Goal: Navigation & Orientation: Find specific page/section

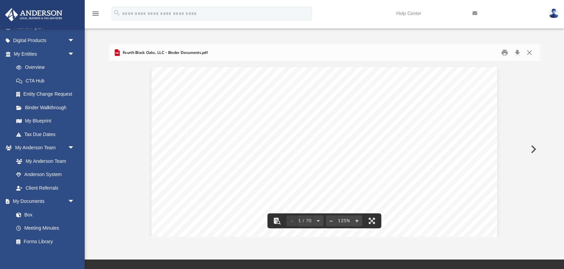
click at [360, 42] on div "Difficulty viewing your box folder? You can also access your account directly o…" at bounding box center [324, 133] width 479 height 207
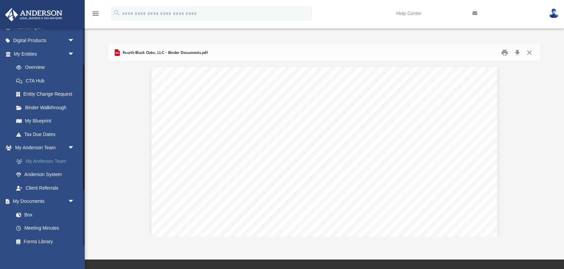
click at [43, 161] on link "My Anderson Team" at bounding box center [46, 161] width 75 height 14
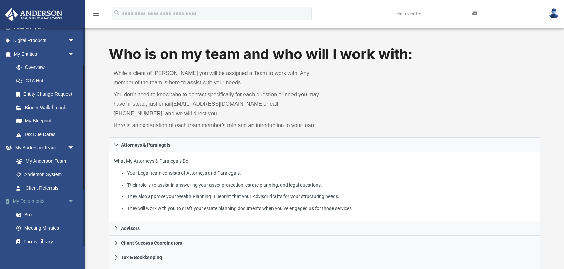
click at [46, 202] on link "My Documents arrow_drop_down" at bounding box center [45, 202] width 80 height 14
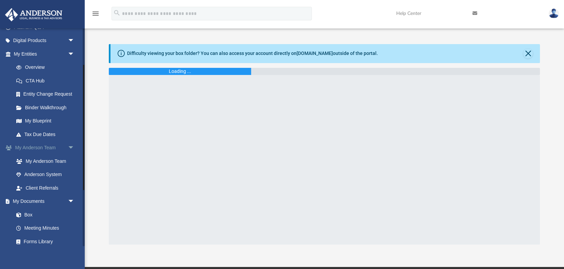
click at [70, 149] on span "arrow_drop_down" at bounding box center [75, 148] width 14 height 14
click at [73, 160] on span "arrow_drop_down" at bounding box center [75, 161] width 14 height 14
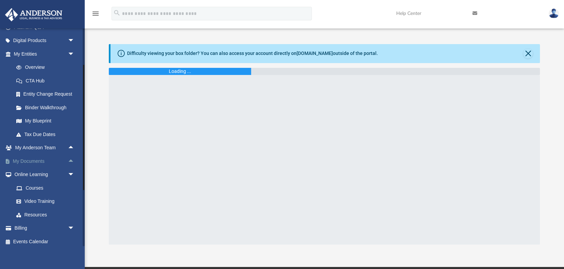
click at [73, 161] on span "arrow_drop_up" at bounding box center [75, 161] width 14 height 14
click at [73, 161] on span "arrow_drop_down" at bounding box center [75, 161] width 14 height 14
click at [69, 145] on span "arrow_drop_up" at bounding box center [75, 148] width 14 height 14
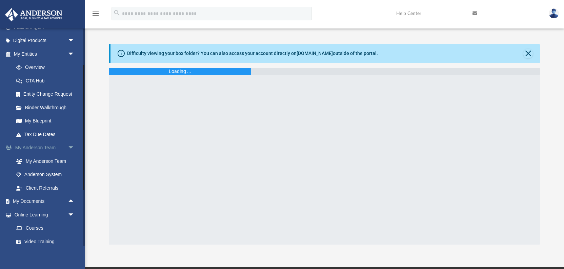
click at [69, 145] on span "arrow_drop_down" at bounding box center [75, 148] width 14 height 14
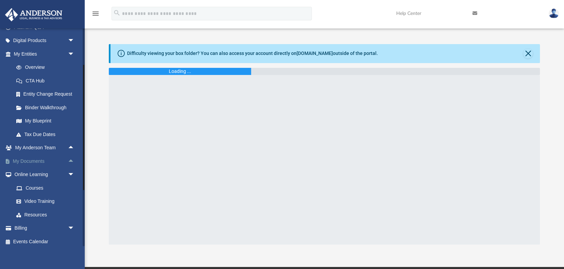
click at [72, 160] on span "arrow_drop_up" at bounding box center [75, 161] width 14 height 14
click at [72, 160] on span "arrow_drop_down" at bounding box center [75, 161] width 14 height 14
click at [31, 12] on img at bounding box center [33, 14] width 61 height 13
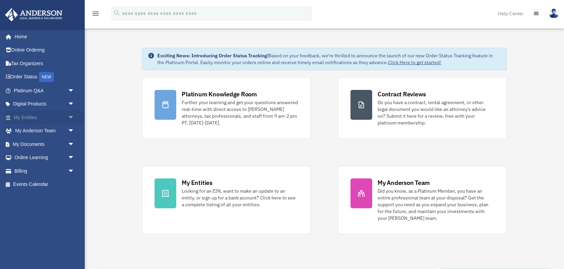
click at [34, 117] on link "My Entities arrow_drop_down" at bounding box center [45, 118] width 80 height 14
click at [70, 117] on span "arrow_drop_down" at bounding box center [75, 118] width 14 height 14
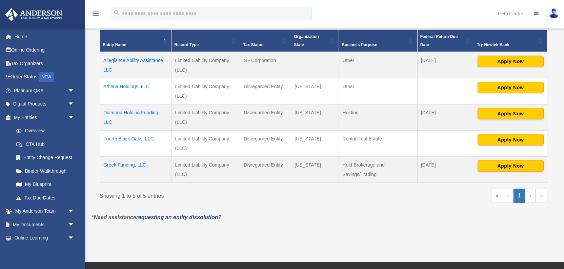
scroll to position [144, 0]
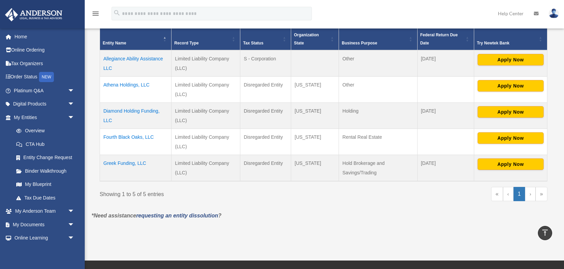
click at [115, 134] on td "Fourth Black Oaks, LLC" at bounding box center [136, 142] width 72 height 26
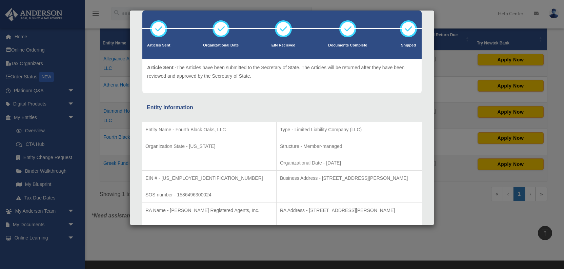
scroll to position [36, 0]
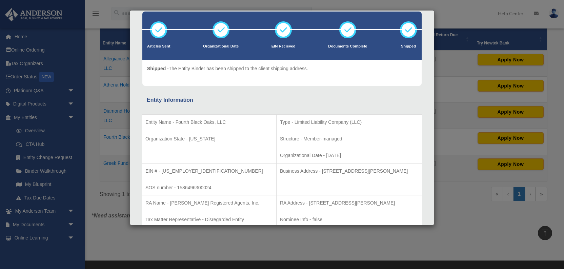
click at [448, 17] on div "Details × Articles Sent Organizational Date" at bounding box center [282, 134] width 564 height 269
